Goal: Transaction & Acquisition: Purchase product/service

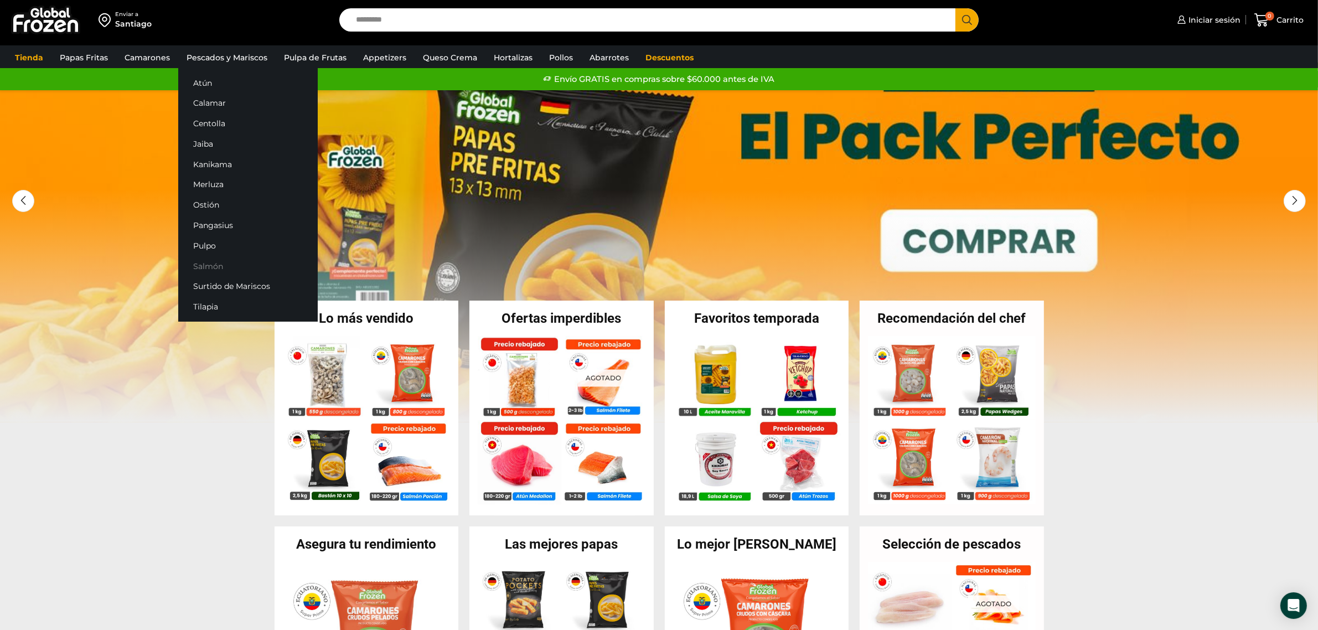
click at [219, 267] on link "Salmón" at bounding box center [247, 266] width 139 height 20
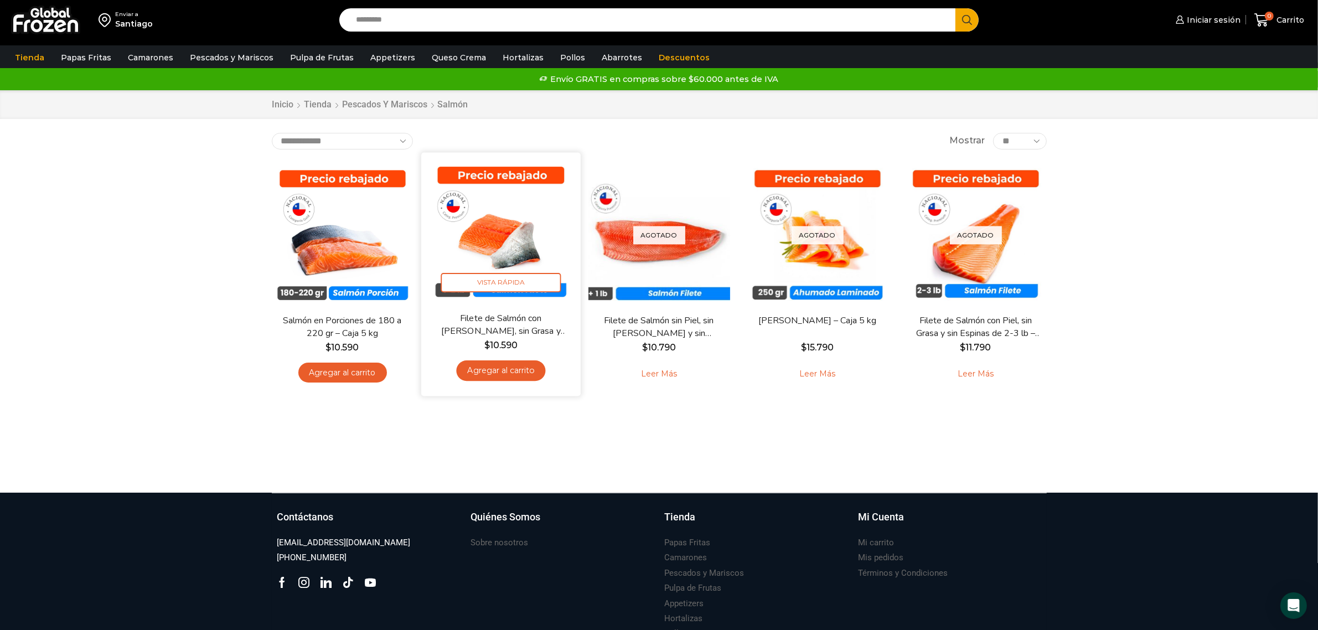
click at [511, 240] on img at bounding box center [500, 231] width 143 height 143
